Goal: Task Accomplishment & Management: Complete application form

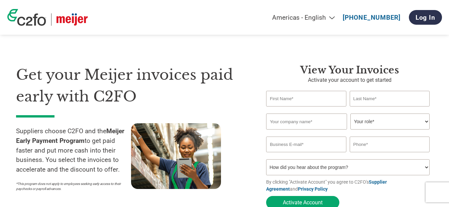
click at [290, 99] on input "text" at bounding box center [306, 99] width 80 height 16
type input "[PERSON_NAME]"
type input "AGGARWAL"
type input "VIVSUN EXPORT"
click at [428, 123] on select "Your role* CFO Controller Credit Manager Finance Director Treasurer CEO Preside…" at bounding box center [390, 122] width 79 height 16
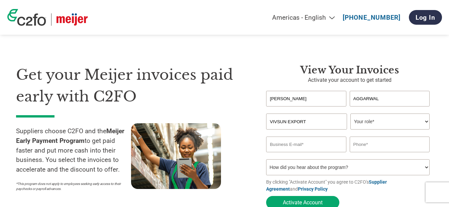
select select "CEO"
click at [351, 114] on select "Your role* CFO Controller Credit Manager Finance Director Treasurer CEO Preside…" at bounding box center [390, 122] width 79 height 16
click at [316, 147] on input "email" at bounding box center [306, 145] width 80 height 16
type input "[PERSON_NAME][EMAIL_ADDRESS][DOMAIN_NAME]"
type input "[PHONE_NUMBER]"
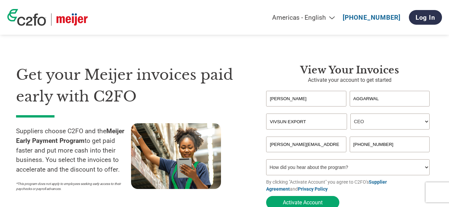
click at [429, 169] on select "How did you hear about the program? Received a letter Email Social Media Online…" at bounding box center [348, 168] width 164 height 16
select select "Email"
click at [266, 162] on select "How did you hear about the program? Received a letter Email Social Media Online…" at bounding box center [348, 168] width 164 height 16
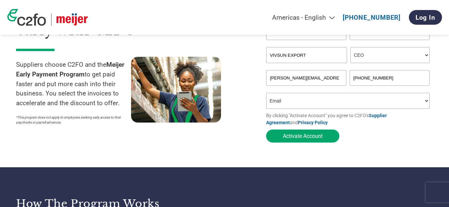
scroll to position [67, 0]
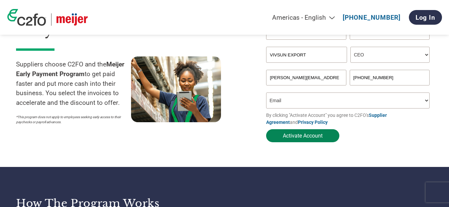
click at [303, 139] on button "Activate Account" at bounding box center [302, 135] width 73 height 13
drag, startPoint x: 323, startPoint y: 80, endPoint x: 246, endPoint y: 78, distance: 77.0
click at [246, 78] on div "Get your Meijer invoices paid early with C2FO Suppliers choose C2FO and the Mei…" at bounding box center [224, 58] width 417 height 175
type input "V"
type input "[PERSON_NAME][EMAIL_ADDRESS][DOMAIN_NAME]"
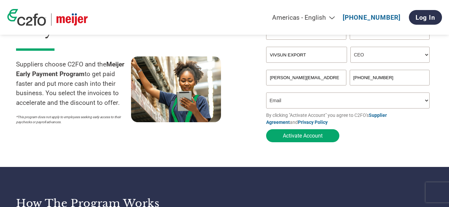
click at [237, 87] on div at bounding box center [188, 93] width 115 height 72
click at [308, 135] on button "Activate Account" at bounding box center [302, 135] width 73 height 13
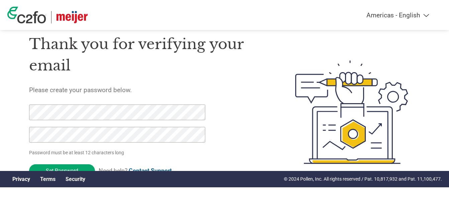
scroll to position [30, 0]
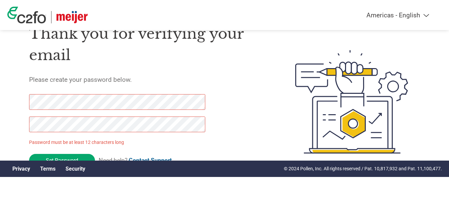
click at [190, 61] on h1 "Thank you for verifying your email" at bounding box center [146, 44] width 235 height 43
click at [10, 100] on div "Thank you for verifying your email Please create your password below. Password …" at bounding box center [224, 101] width 435 height 177
click at [220, 88] on div "Thank you for verifying your email Please create your password below. Password …" at bounding box center [146, 101] width 235 height 177
click at [285, 82] on img at bounding box center [351, 101] width 137 height 177
click at [76, 158] on input "Set Password" at bounding box center [62, 160] width 66 height 13
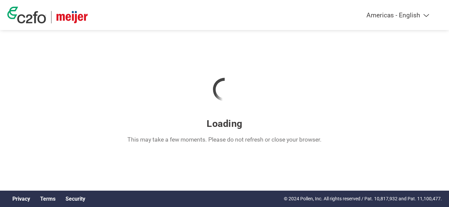
scroll to position [0, 0]
